Goal: Navigation & Orientation: Locate item on page

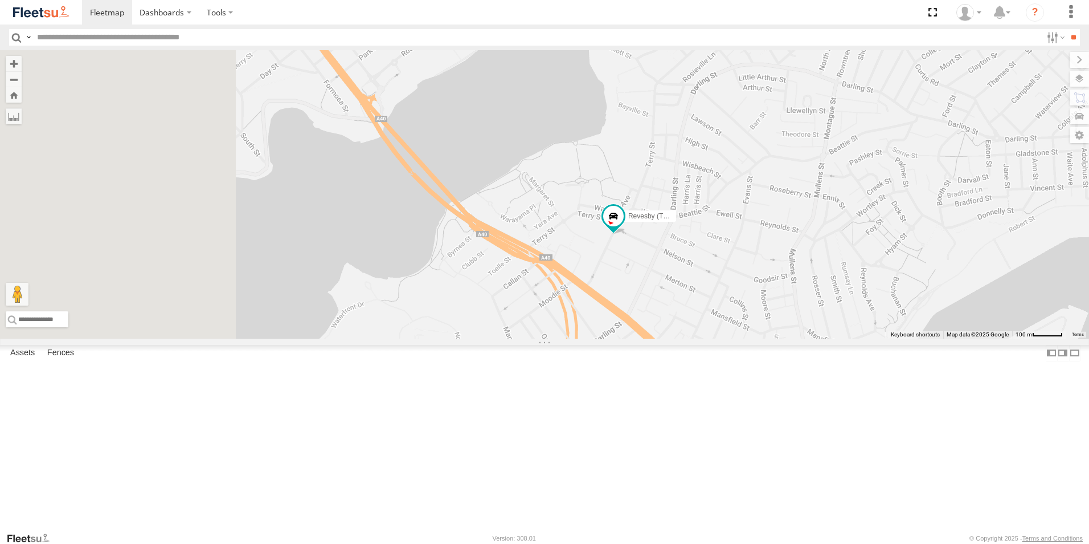
drag, startPoint x: 518, startPoint y: 391, endPoint x: 809, endPoint y: 250, distance: 323.6
click at [809, 250] on div "Revesby (T07 - [PERSON_NAME])" at bounding box center [544, 194] width 1089 height 288
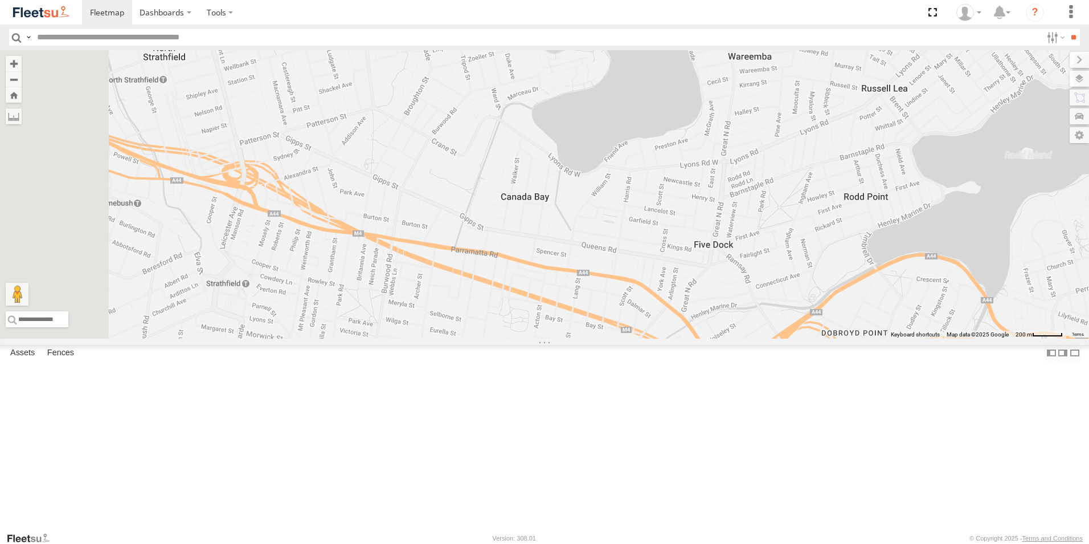
drag, startPoint x: 487, startPoint y: 309, endPoint x: 1056, endPoint y: 301, distance: 569.8
click at [1056, 301] on div "Revesby (T07 - [PERSON_NAME])" at bounding box center [544, 194] width 1089 height 288
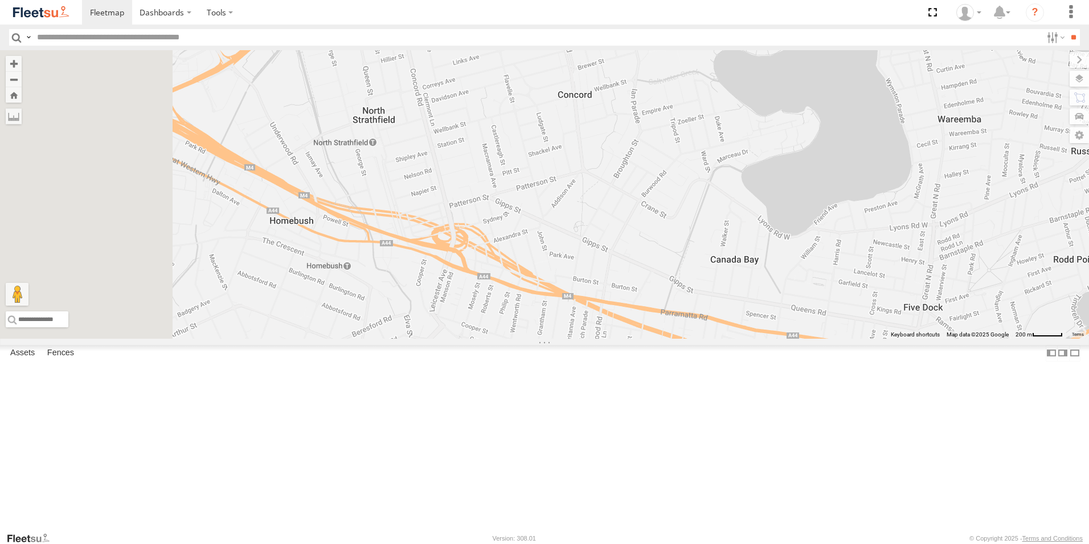
drag, startPoint x: 823, startPoint y: 295, endPoint x: 972, endPoint y: 328, distance: 152.8
click at [972, 328] on div "Revesby (T07 - [PERSON_NAME])" at bounding box center [544, 194] width 1089 height 288
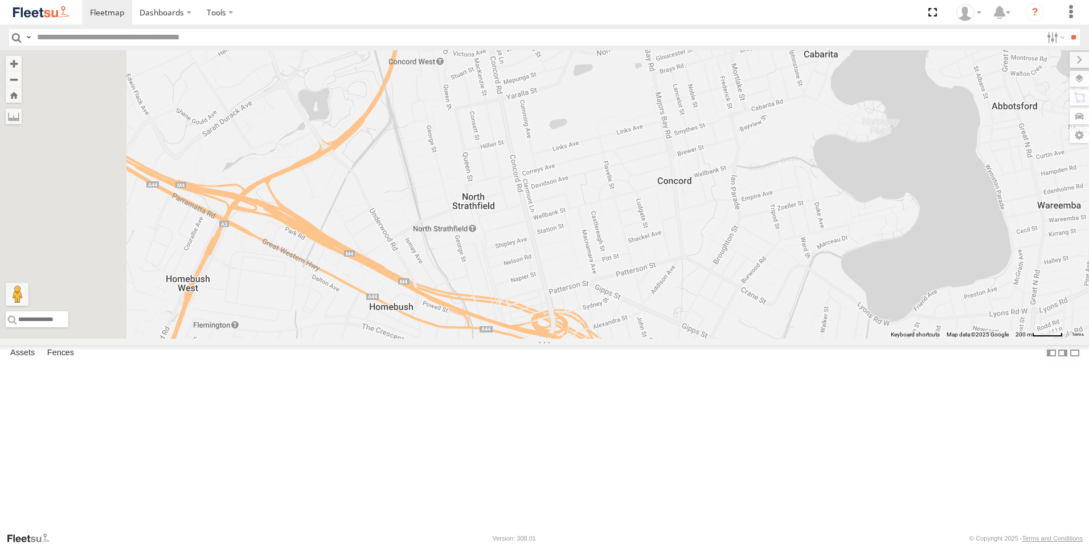
drag, startPoint x: 855, startPoint y: 275, endPoint x: 995, endPoint y: 381, distance: 175.8
click at [995, 338] on div "Revesby (T07 - [PERSON_NAME])" at bounding box center [544, 194] width 1089 height 288
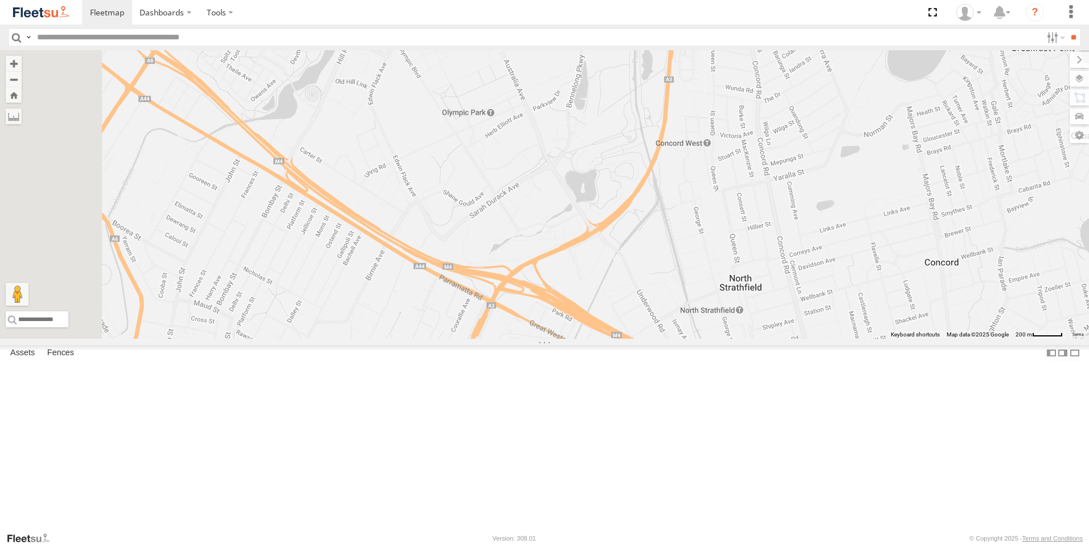
drag, startPoint x: 935, startPoint y: 333, endPoint x: 1032, endPoint y: 346, distance: 98.4
click at [1032, 338] on div "Revesby (T07 - [PERSON_NAME])" at bounding box center [544, 194] width 1089 height 288
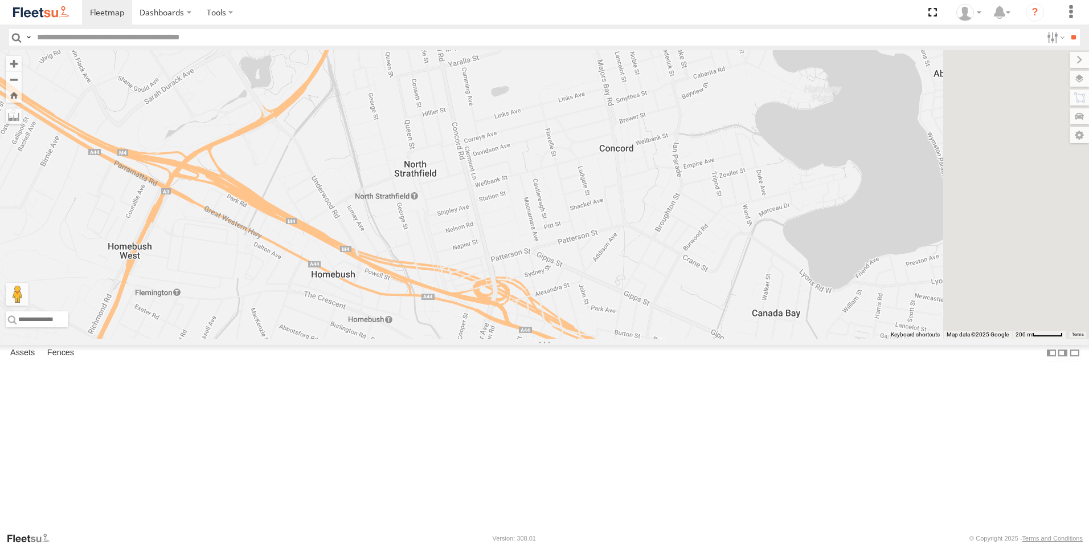
drag, startPoint x: 961, startPoint y: 300, endPoint x: 631, endPoint y: 186, distance: 349.5
click at [631, 186] on div "Revesby (T07 - [PERSON_NAME])" at bounding box center [544, 194] width 1089 height 288
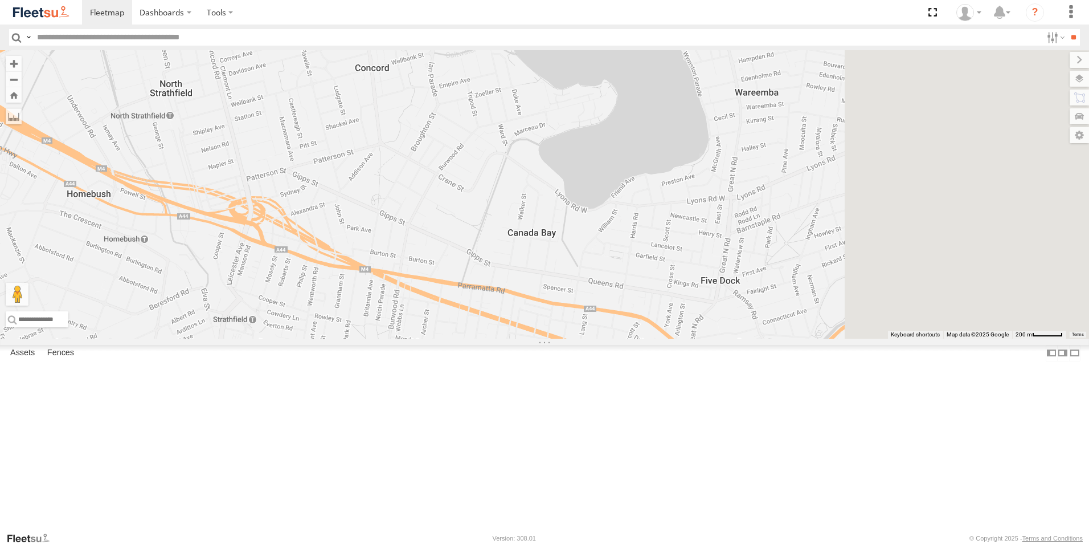
drag, startPoint x: 832, startPoint y: 234, endPoint x: 622, endPoint y: 202, distance: 213.3
click at [612, 189] on div "Revesby (T07 - [PERSON_NAME])" at bounding box center [544, 194] width 1089 height 288
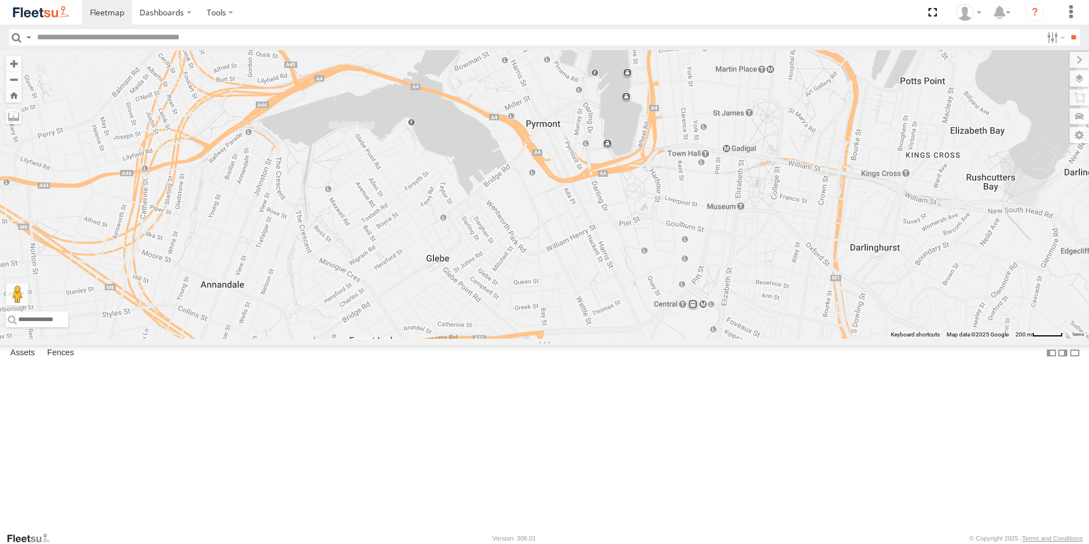
drag, startPoint x: 792, startPoint y: 231, endPoint x: 624, endPoint y: 239, distance: 168.8
click at [852, 314] on div "Revesby (T07 - [PERSON_NAME])" at bounding box center [544, 194] width 1089 height 288
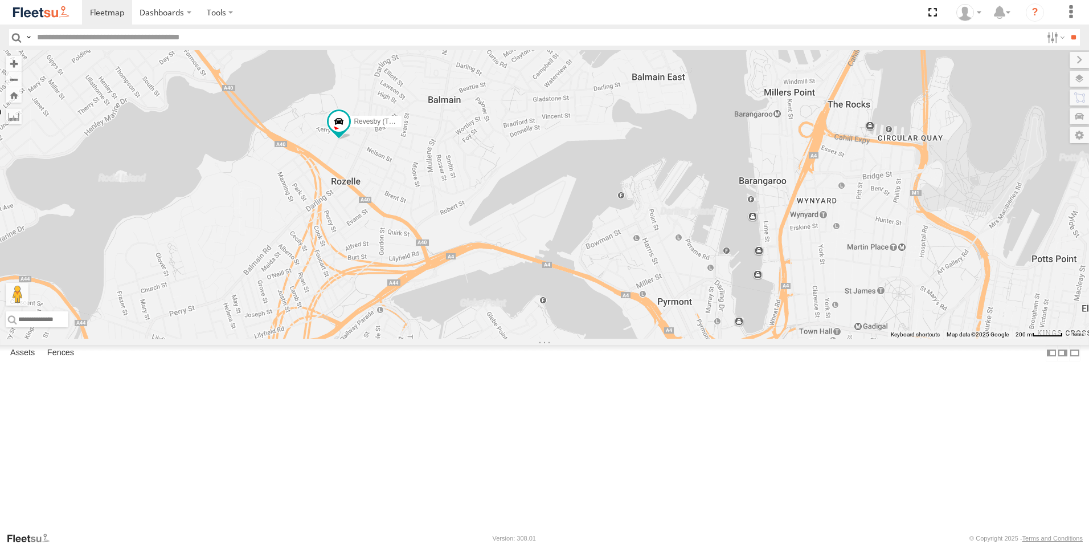
drag, startPoint x: 573, startPoint y: 214, endPoint x: 639, endPoint y: 259, distance: 80.1
click at [639, 259] on div "Revesby (T07 - [PERSON_NAME])" at bounding box center [544, 194] width 1089 height 288
